Goal: Book appointment/travel/reservation

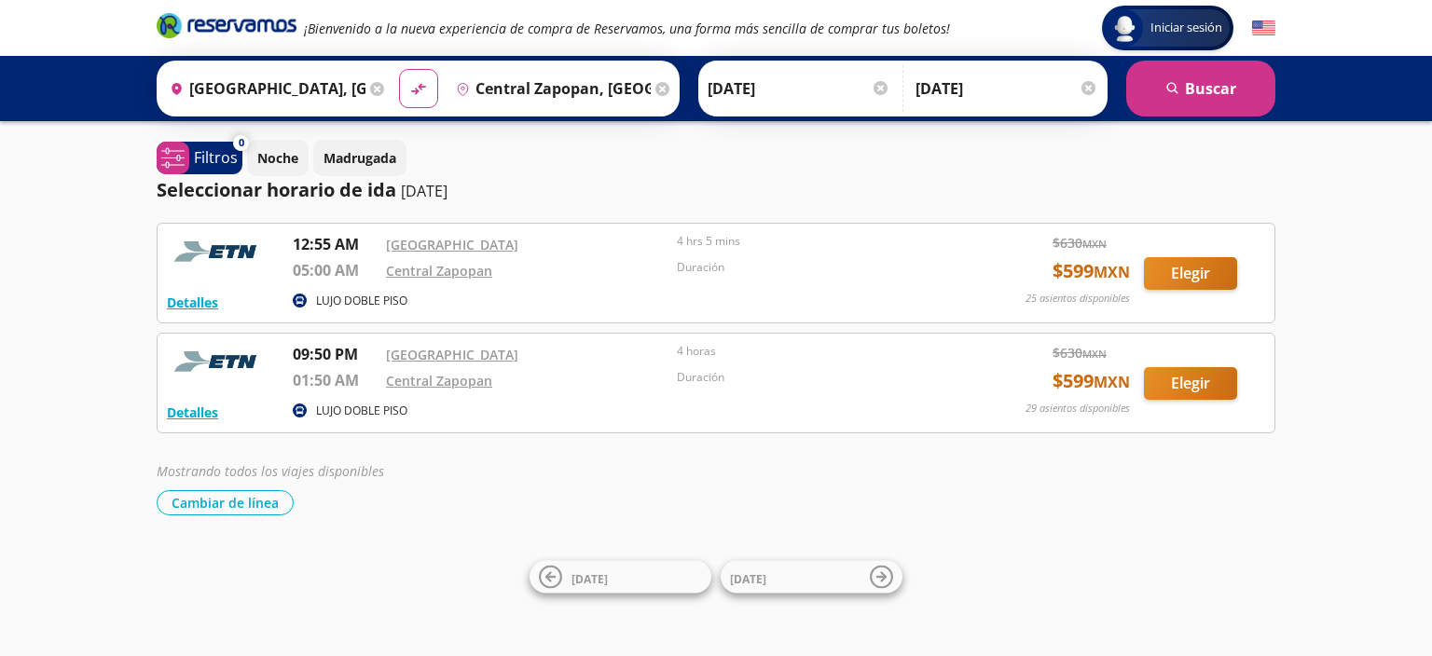
click at [664, 88] on icon at bounding box center [662, 89] width 14 height 14
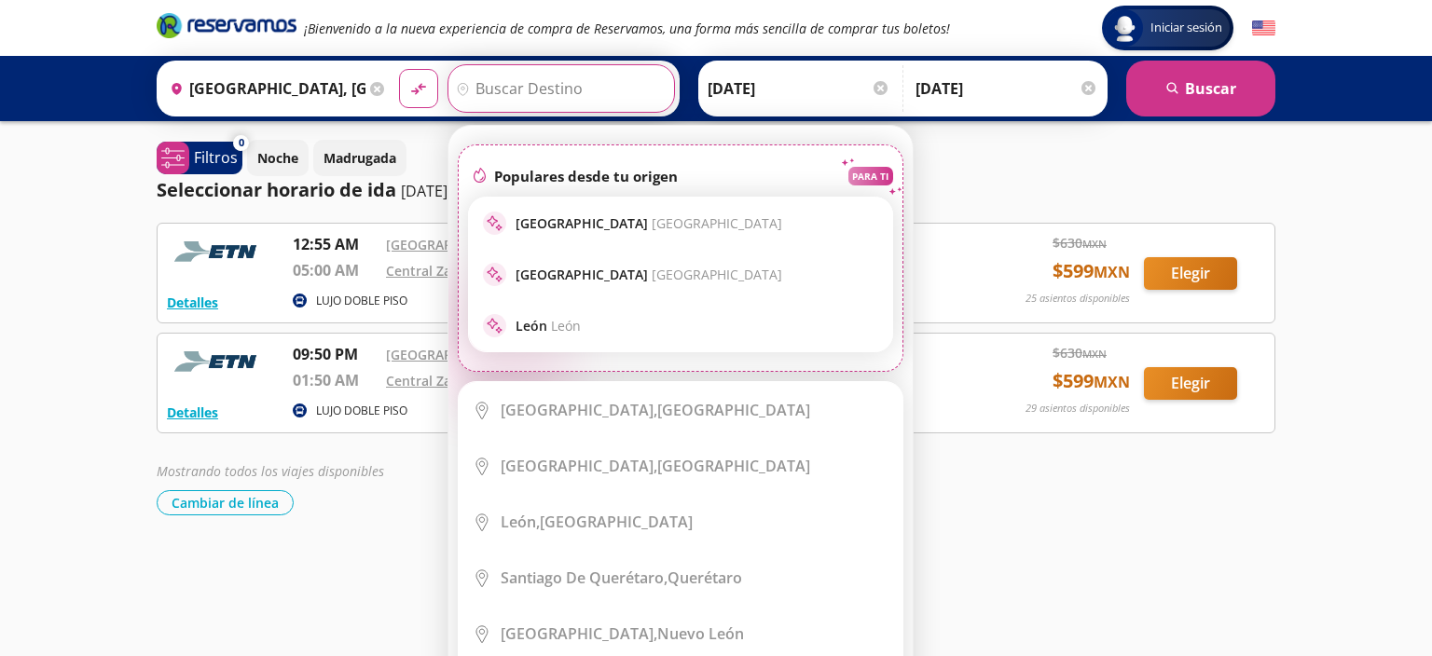
click at [612, 91] on input "Destino" at bounding box center [559, 88] width 222 height 47
click at [554, 278] on p "Guadalajara [GEOGRAPHIC_DATA]" at bounding box center [648, 275] width 267 height 18
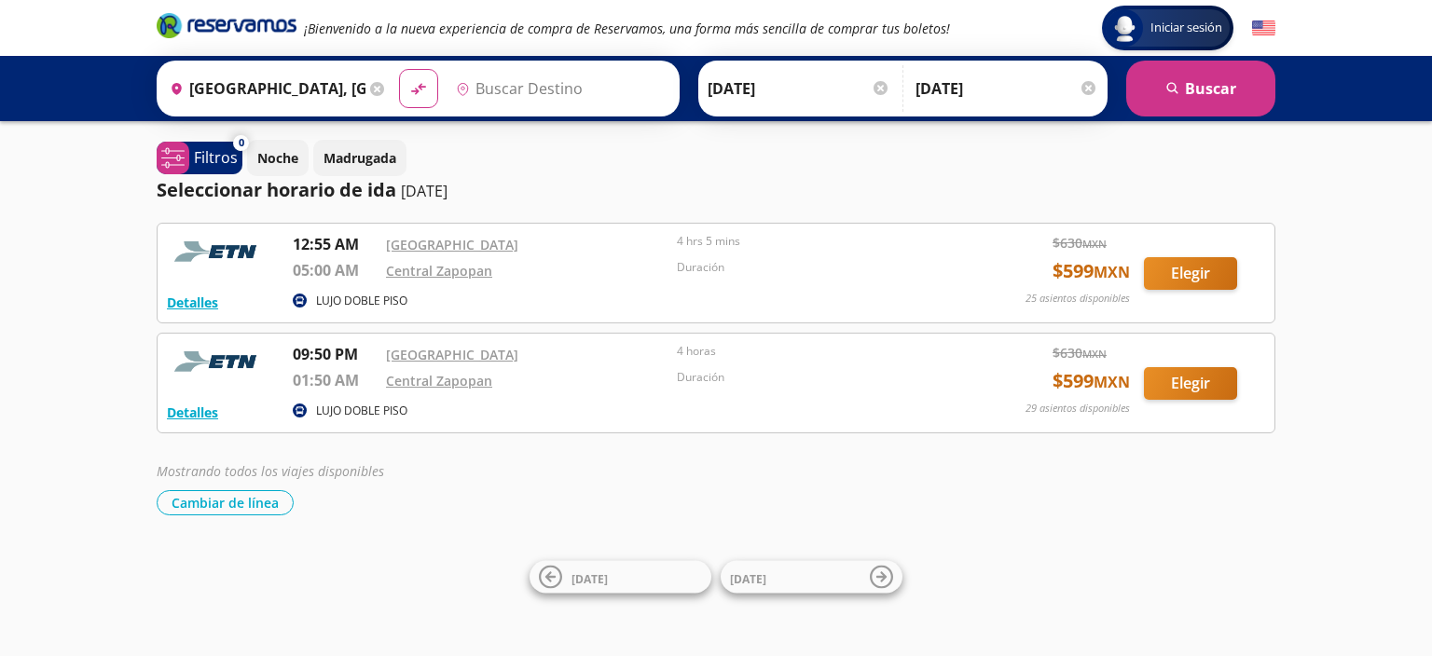
type input "[GEOGRAPHIC_DATA], [GEOGRAPHIC_DATA]"
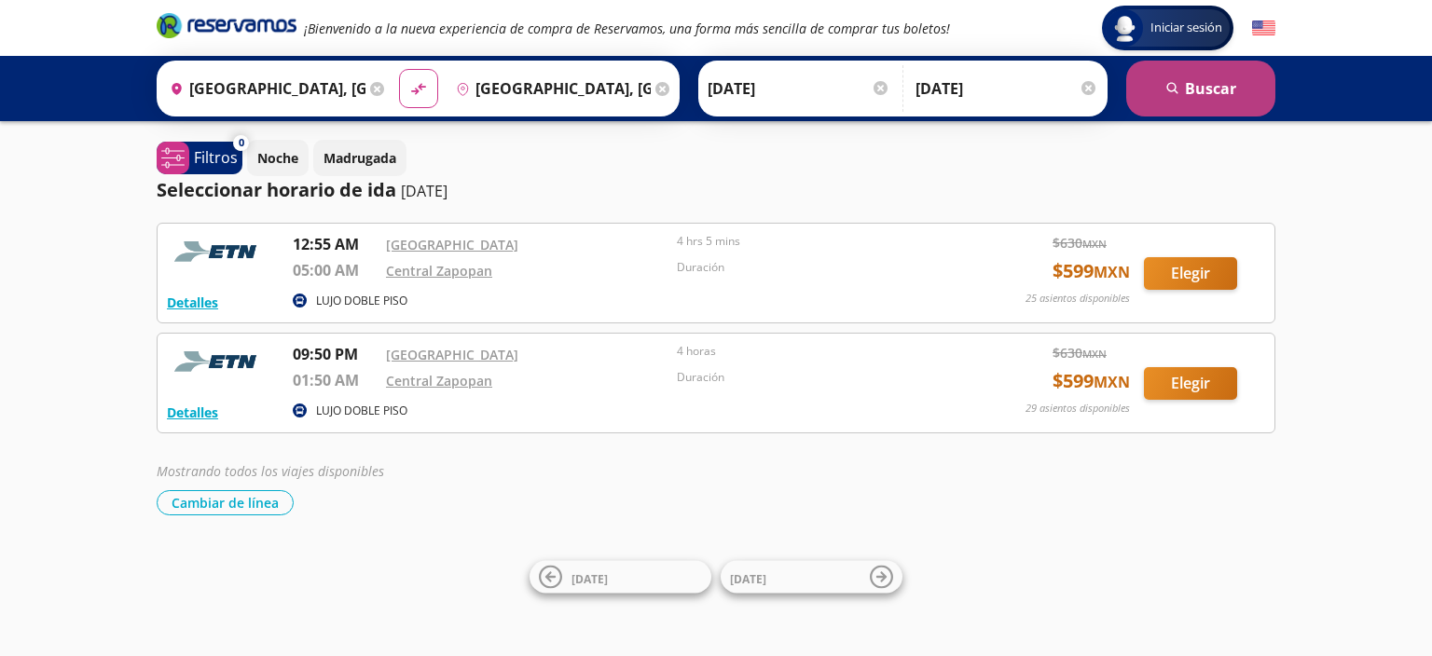
click at [1220, 95] on button "search [GEOGRAPHIC_DATA]" at bounding box center [1200, 89] width 149 height 56
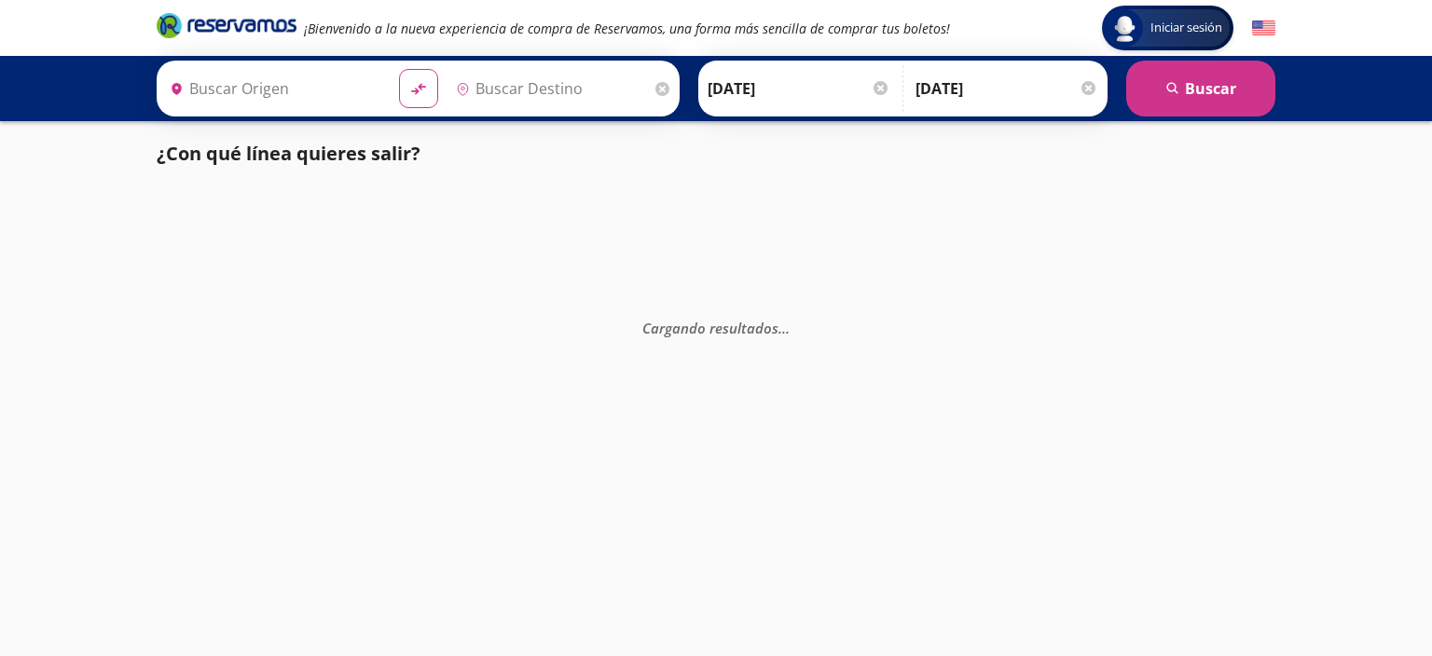
type input "[GEOGRAPHIC_DATA], [GEOGRAPHIC_DATA]"
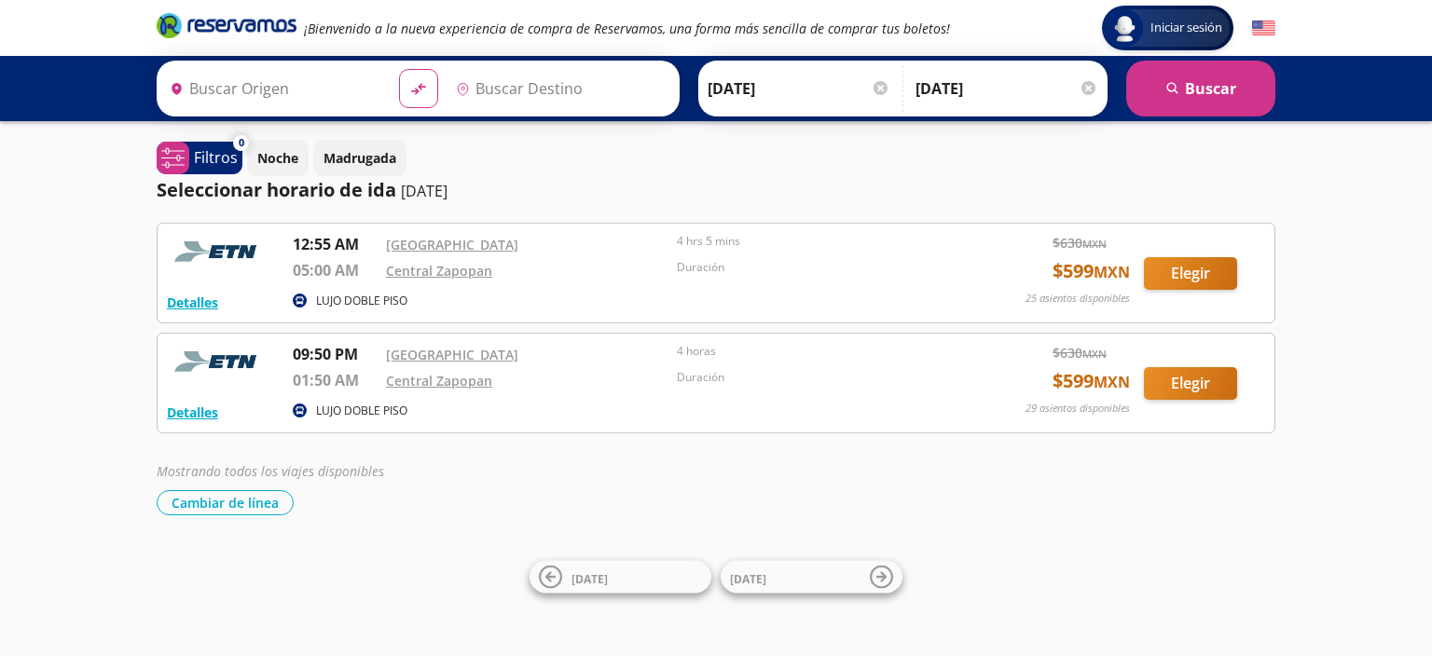
type input "[GEOGRAPHIC_DATA], [GEOGRAPHIC_DATA]"
type input "Central Zapopan, [GEOGRAPHIC_DATA]"
